Goal: Task Accomplishment & Management: Use online tool/utility

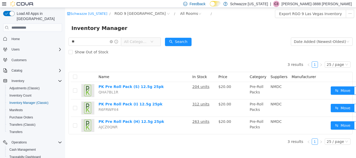
scroll to position [65, 0]
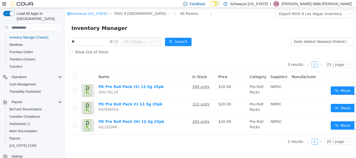
type input "*"
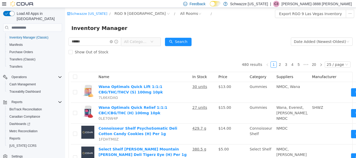
type input "******"
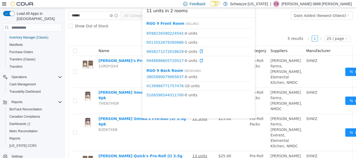
scroll to position [78, 0]
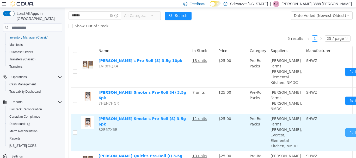
click at [345, 137] on button "Move" at bounding box center [357, 132] width 24 height 8
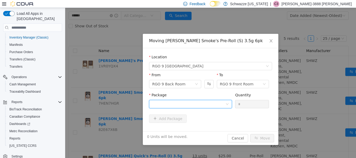
click at [188, 103] on div at bounding box center [188, 104] width 73 height 8
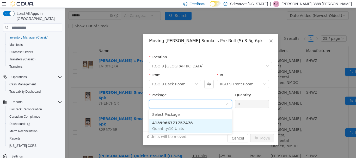
drag, startPoint x: 171, startPoint y: 126, endPoint x: 178, endPoint y: 125, distance: 7.3
click at [171, 126] on li "4139966771757478 Quantity : 10 Units" at bounding box center [190, 126] width 83 height 14
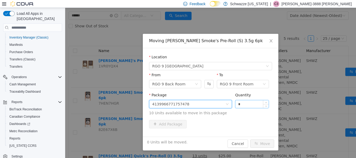
click at [244, 102] on input "*" at bounding box center [251, 104] width 33 height 8
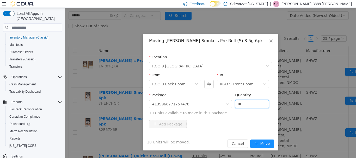
type input "**"
click at [250, 140] on button "Move" at bounding box center [262, 144] width 24 height 8
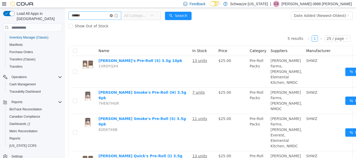
click at [113, 15] on icon "icon: close-circle" at bounding box center [111, 15] width 3 height 3
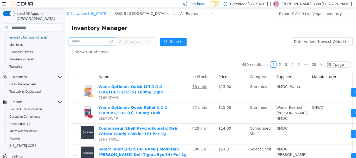
scroll to position [0, 19]
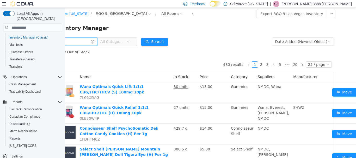
click at [340, 5] on p "[PERSON_NAME]-3888 [PERSON_NAME]" at bounding box center [316, 4] width 70 height 6
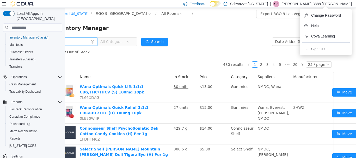
click at [202, 32] on div "Inventory Manager" at bounding box center [192, 28] width 278 height 8
click at [232, 28] on div "Inventory Manager" at bounding box center [192, 28] width 278 height 8
click at [323, 4] on p "[PERSON_NAME]-3888 [PERSON_NAME]" at bounding box center [316, 4] width 70 height 6
